Goal: Information Seeking & Learning: Find specific fact

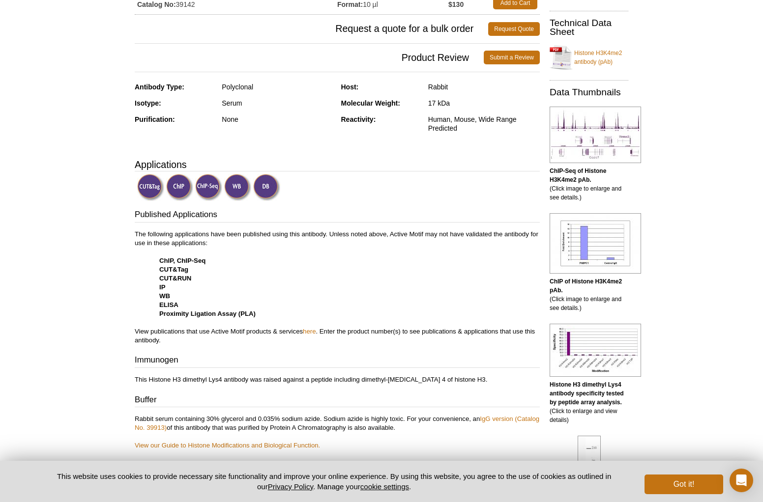
scroll to position [197, 0]
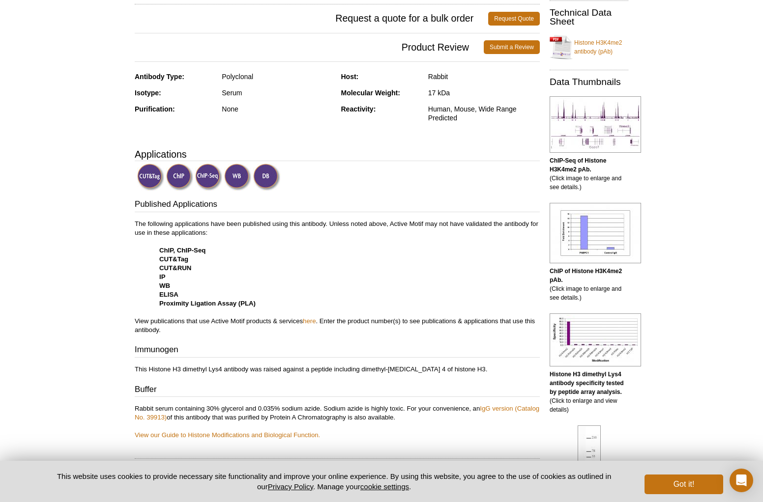
click at [143, 179] on img at bounding box center [150, 177] width 27 height 27
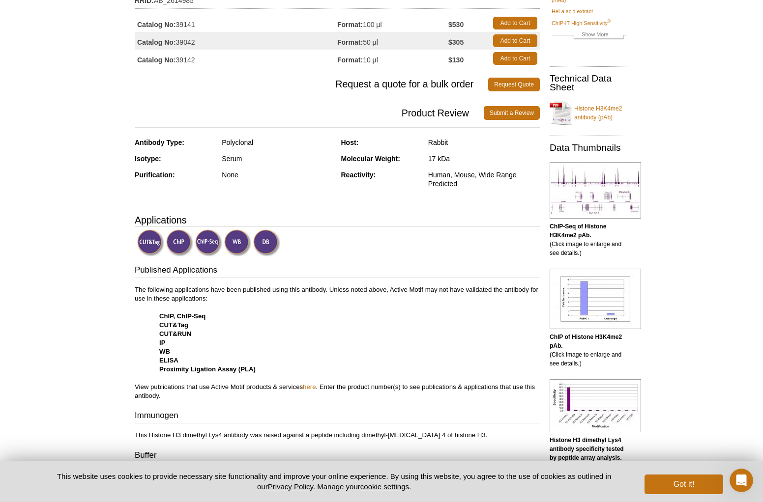
scroll to position [0, 0]
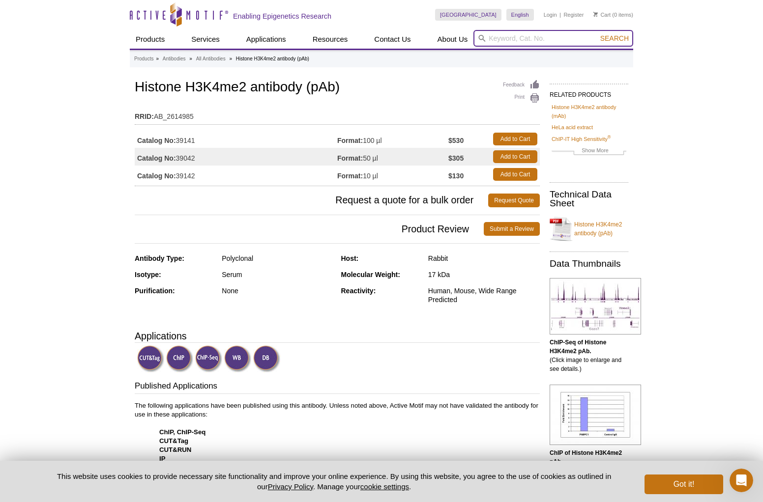
click at [551, 38] on input "search" at bounding box center [553, 38] width 160 height 17
type input "39133"
click at [597, 34] on button "Search" at bounding box center [614, 38] width 34 height 9
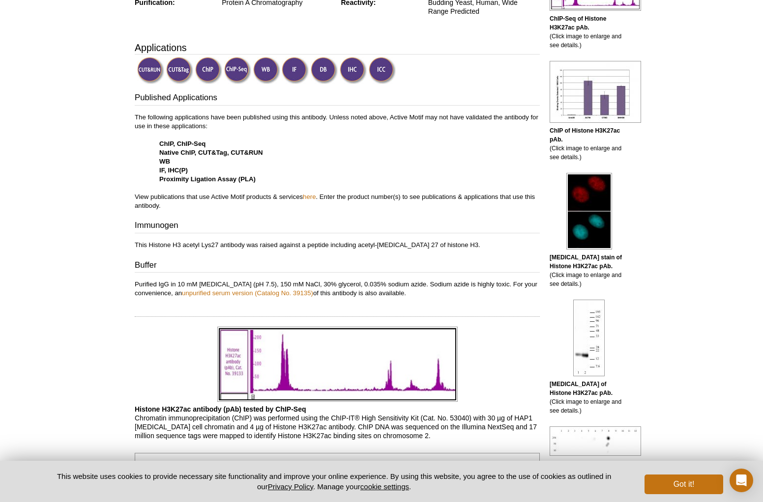
scroll to position [344, 0]
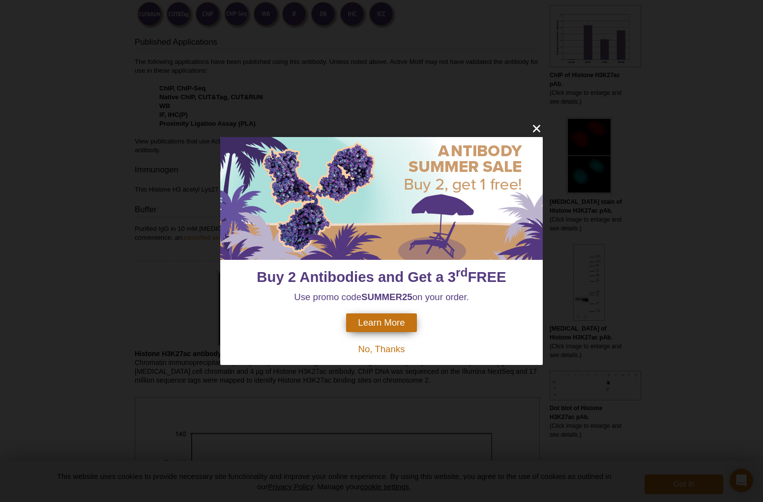
click at [398, 350] on span "No, Thanks" at bounding box center [381, 349] width 47 height 10
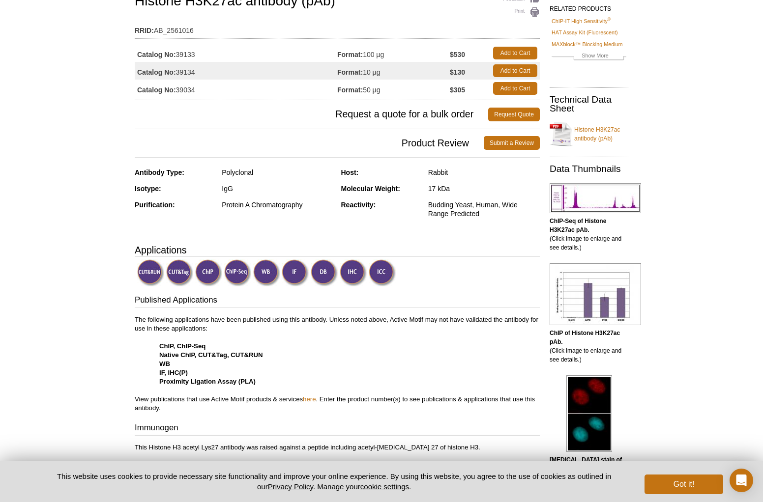
scroll to position [98, 0]
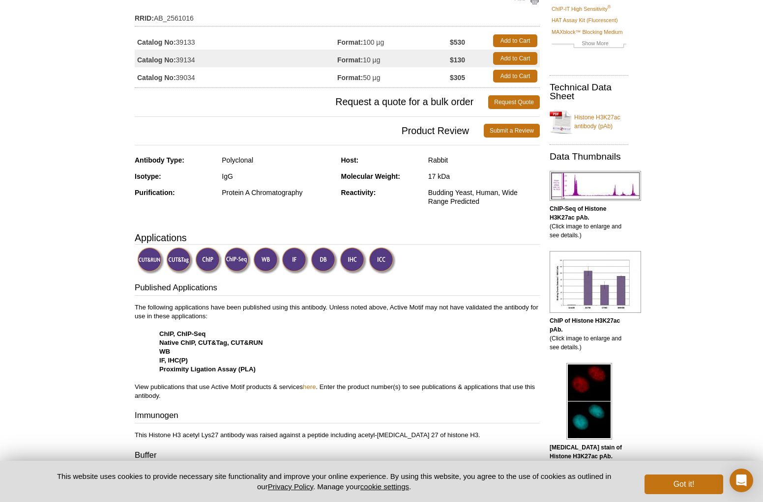
click at [142, 261] on img at bounding box center [150, 260] width 27 height 27
click at [179, 259] on img at bounding box center [179, 260] width 27 height 27
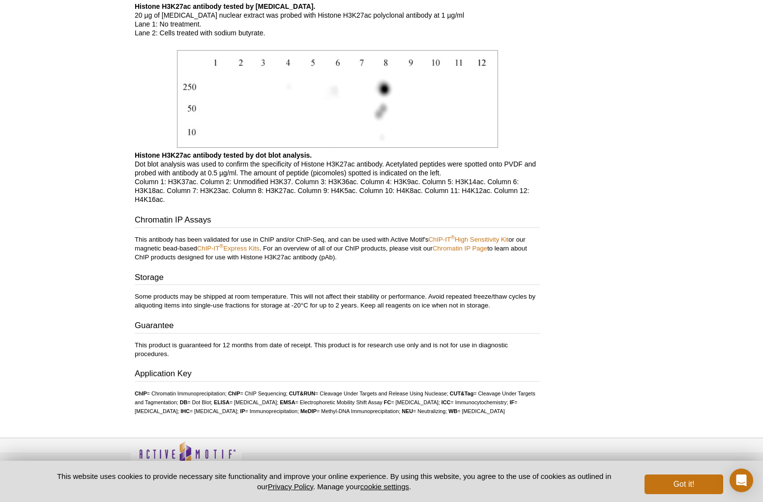
scroll to position [1671, 0]
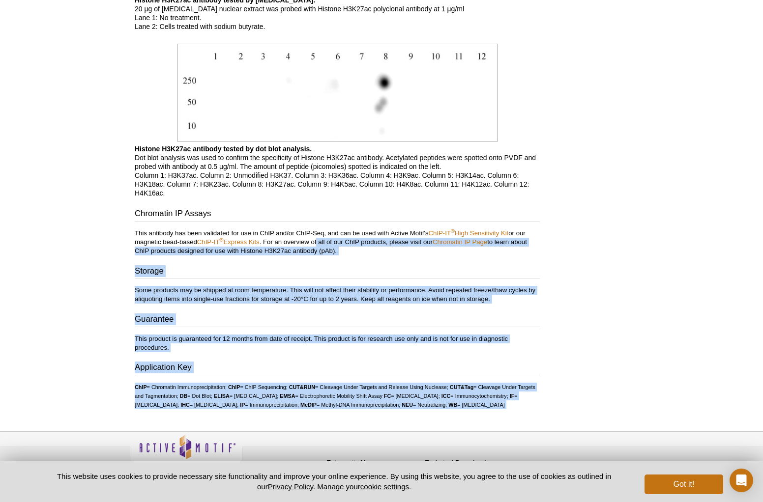
drag, startPoint x: 341, startPoint y: 243, endPoint x: 550, endPoint y: 291, distance: 215.4
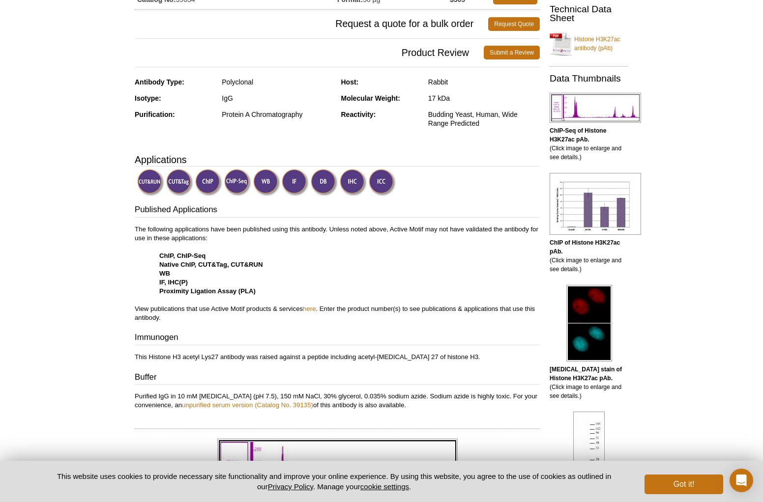
scroll to position [197, 0]
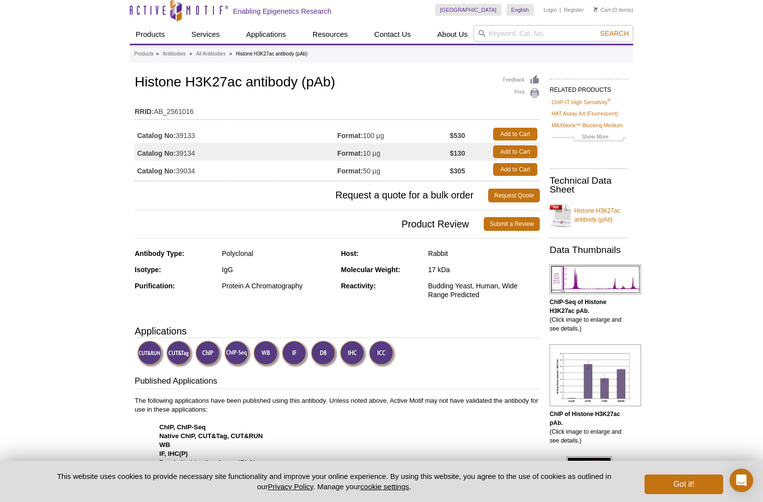
scroll to position [0, 0]
